Goal: Transaction & Acquisition: Download file/media

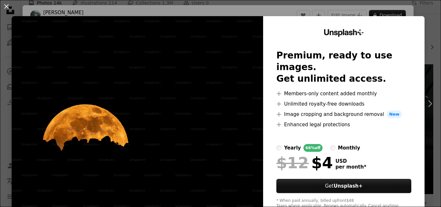
scroll to position [65, 0]
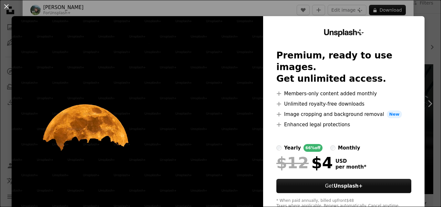
click at [202, 70] on img at bounding box center [137, 118] width 251 height 205
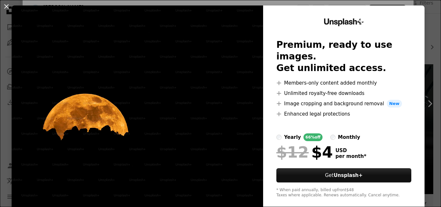
scroll to position [20, 0]
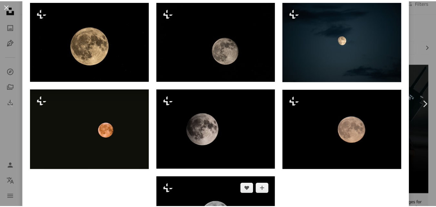
scroll to position [577, 0]
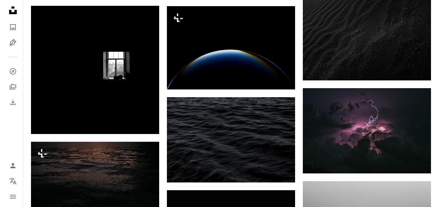
scroll to position [518, 0]
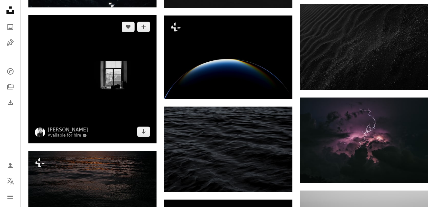
click at [125, 54] on img at bounding box center [92, 79] width 128 height 128
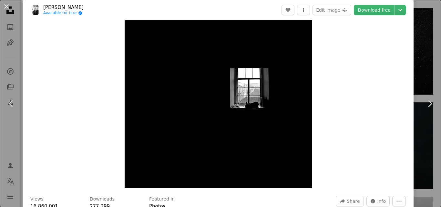
scroll to position [97, 0]
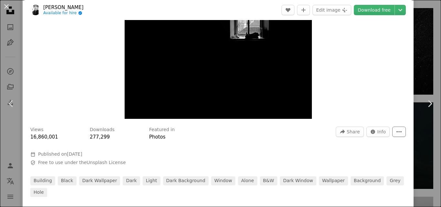
click at [392, 131] on button "More Actions" at bounding box center [399, 131] width 14 height 10
click at [377, 8] on dialog "An X shape Chevron left Chevron right [PERSON_NAME] Available for hire A checkm…" at bounding box center [220, 103] width 441 height 207
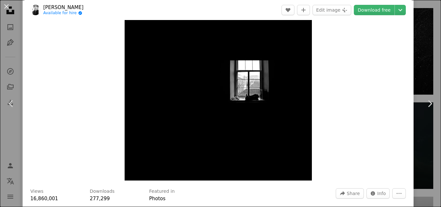
scroll to position [0, 0]
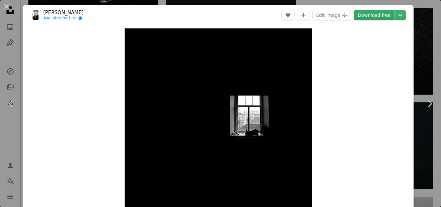
click at [364, 14] on link "Download free" at bounding box center [374, 15] width 41 height 10
